Goal: Information Seeking & Learning: Find specific page/section

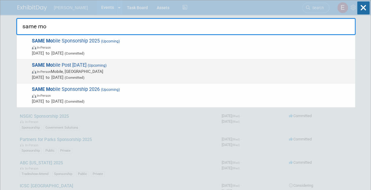
type input "same mo"
click at [73, 70] on span "In-Person Mobile, [GEOGRAPHIC_DATA]" at bounding box center [192, 71] width 320 height 6
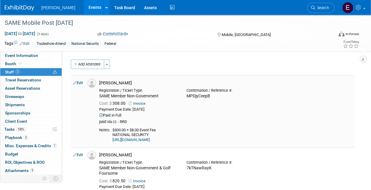
click at [136, 101] on link "Invoice" at bounding box center [138, 103] width 19 height 4
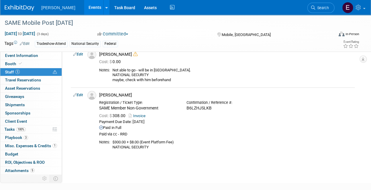
scroll to position [279, 0]
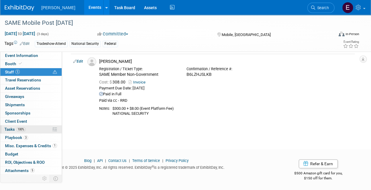
click at [19, 127] on span "100%" at bounding box center [20, 129] width 9 height 4
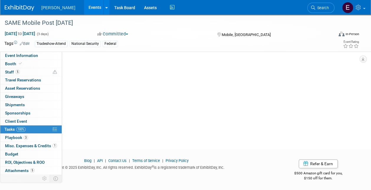
scroll to position [0, 0]
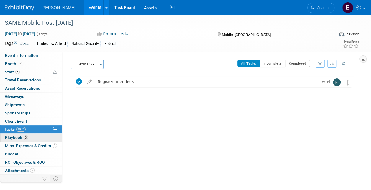
click at [19, 134] on link "3 Playbook 3" at bounding box center [30, 138] width 61 height 8
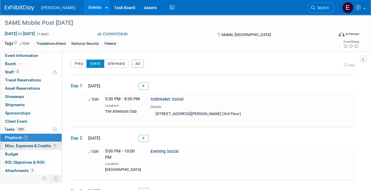
click at [46, 144] on span "Misc. Expenses & Credits 1" at bounding box center [31, 145] width 52 height 5
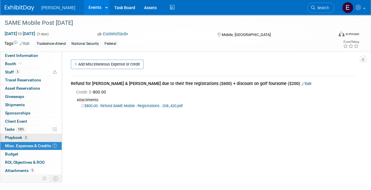
click at [45, 137] on link "3 Playbook 3" at bounding box center [30, 138] width 61 height 8
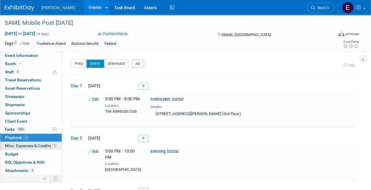
click at [40, 144] on span "Misc. Expenses & Credits 1" at bounding box center [31, 145] width 52 height 5
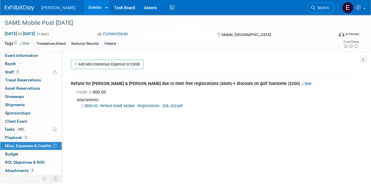
click at [104, 105] on link "$800.00 - Refund SAME Mobile - Registrations - 208_420.pdf" at bounding box center [131, 106] width 101 height 4
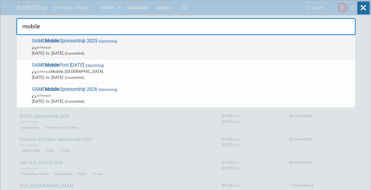
type input "mobile"
click at [74, 47] on span "In-Person" at bounding box center [192, 47] width 320 height 6
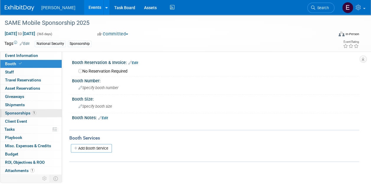
click at [26, 115] on link "1 Sponsorships 1" at bounding box center [30, 113] width 61 height 8
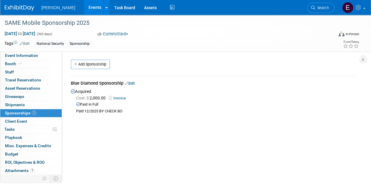
click at [116, 98] on link "Invoice" at bounding box center [118, 98] width 19 height 4
click at [14, 58] on span "Event Information" at bounding box center [21, 55] width 33 height 5
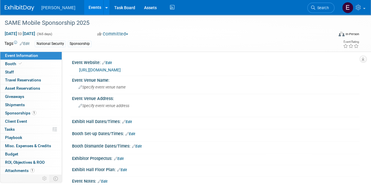
click at [100, 71] on link "https://lp.constantcontactpages.com/ev/reg/j5gqqst/lp/3b943b90-e3d1-43a9-b35c-1…" at bounding box center [100, 70] width 42 height 5
